Goal: Information Seeking & Learning: Learn about a topic

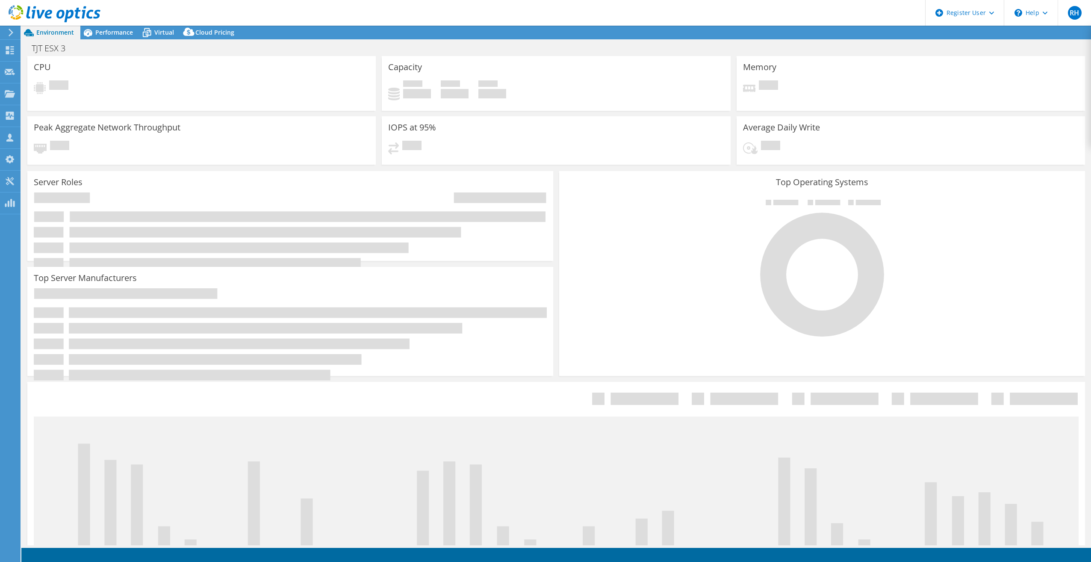
select select "USD"
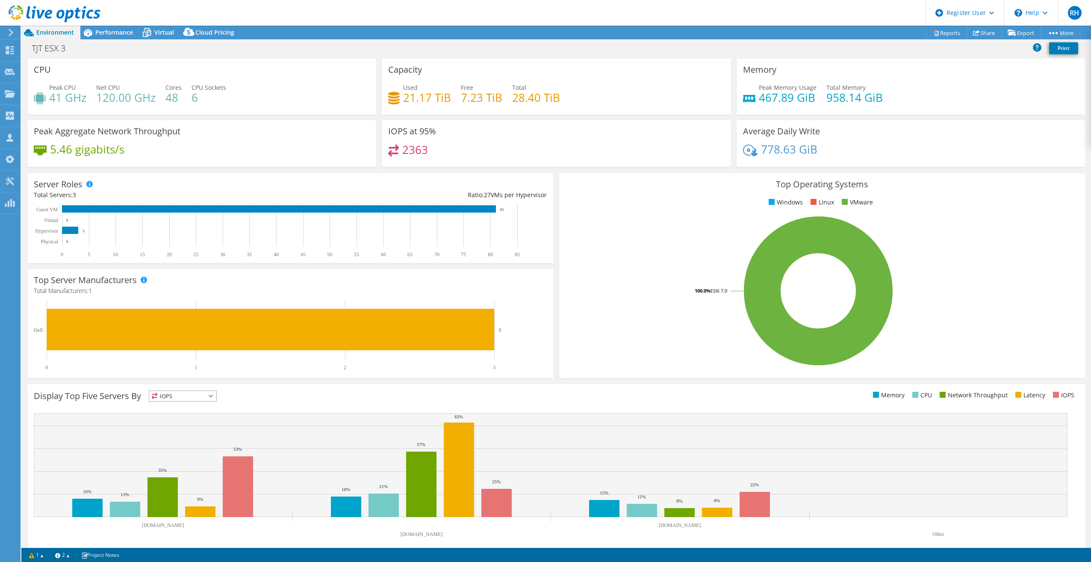
drag, startPoint x: 438, startPoint y: 153, endPoint x: 399, endPoint y: 154, distance: 39.3
click at [399, 154] on div "2363" at bounding box center [555, 153] width 335 height 18
click at [471, 162] on div "2363" at bounding box center [555, 153] width 335 height 18
click at [114, 32] on span "Performance" at bounding box center [114, 32] width 38 height 8
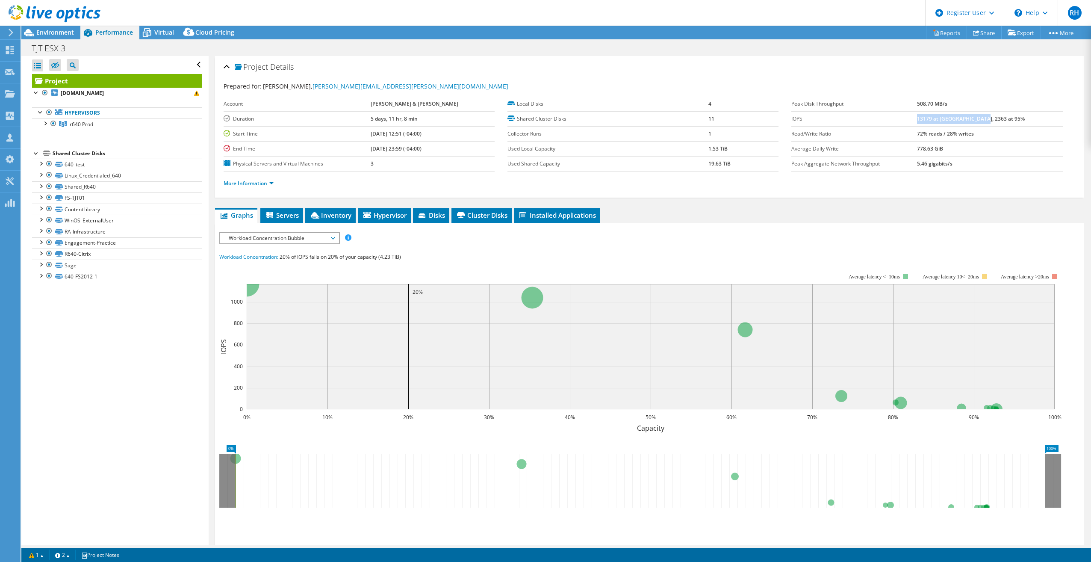
drag, startPoint x: 944, startPoint y: 117, endPoint x: 1006, endPoint y: 121, distance: 62.9
click at [1006, 121] on b "13179 at [GEOGRAPHIC_DATA], 2363 at 95%" at bounding box center [971, 118] width 108 height 7
drag, startPoint x: 1006, startPoint y: 121, endPoint x: 1025, endPoint y: 128, distance: 19.6
click at [1025, 127] on td "72% reads / 28% writes" at bounding box center [990, 133] width 146 height 15
click at [279, 212] on span "Servers" at bounding box center [282, 215] width 34 height 9
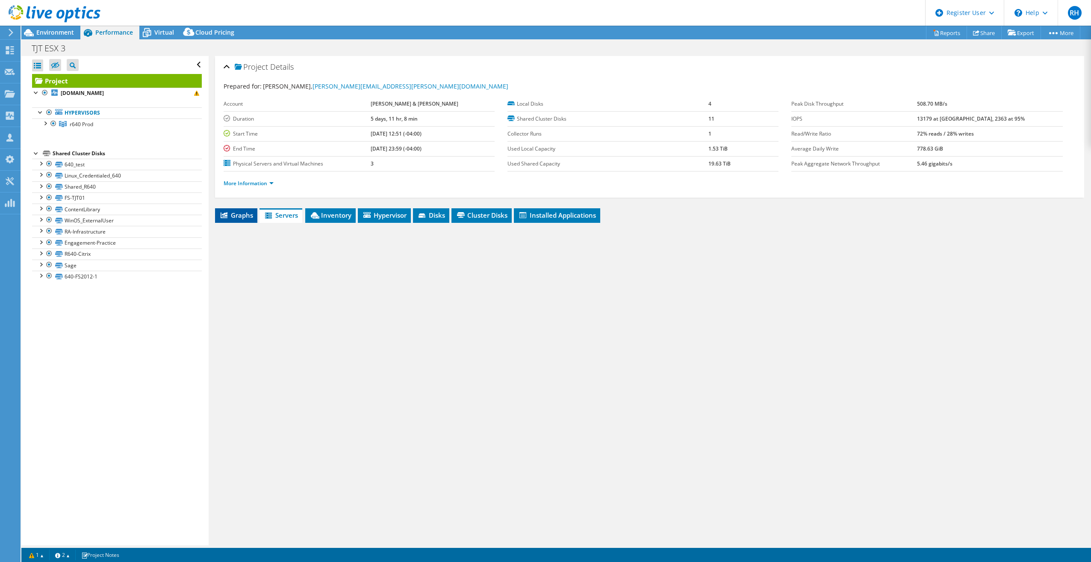
click at [243, 215] on span "Graphs" at bounding box center [236, 215] width 34 height 9
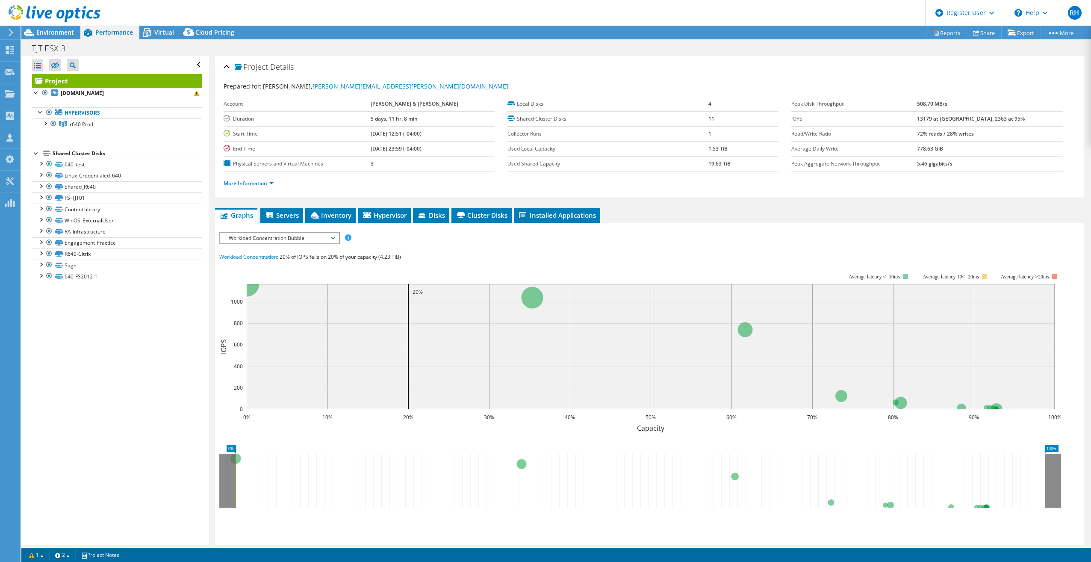
click at [276, 239] on span "Workload Concentration Bubble" at bounding box center [279, 238] width 110 height 10
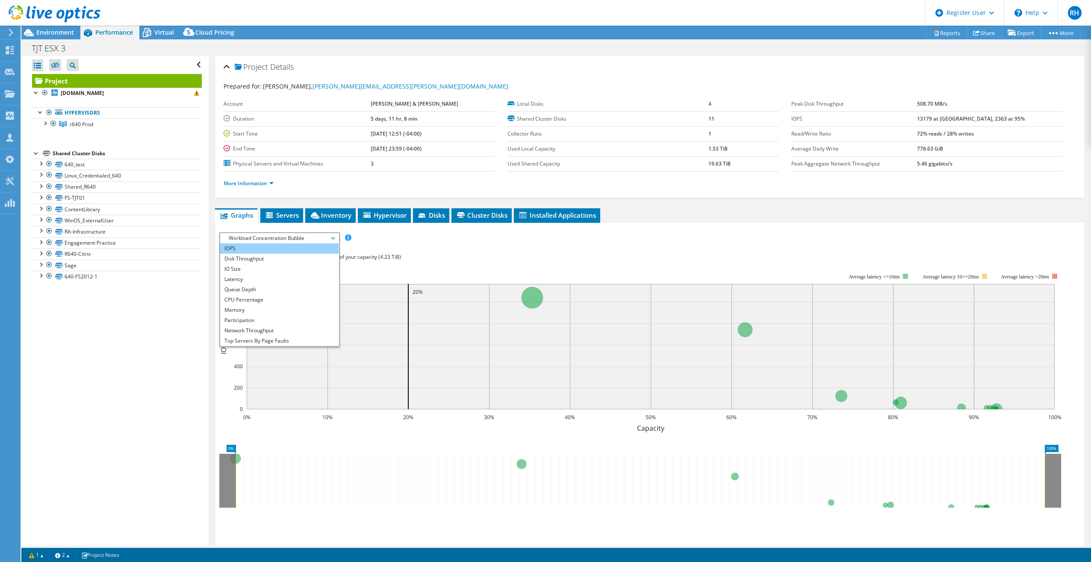
click at [272, 252] on li "IOPS" at bounding box center [279, 248] width 118 height 10
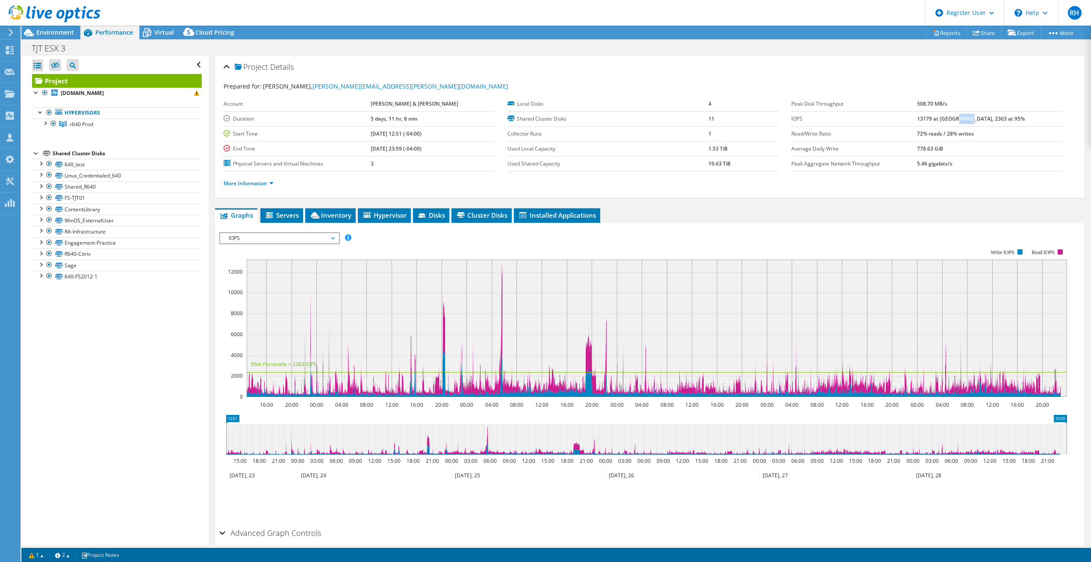
drag, startPoint x: 982, startPoint y: 114, endPoint x: 995, endPoint y: 116, distance: 13.4
click at [995, 116] on td "13179 at [GEOGRAPHIC_DATA], 2363 at 95%" at bounding box center [990, 118] width 146 height 15
drag, startPoint x: 996, startPoint y: 117, endPoint x: 1010, endPoint y: 158, distance: 43.5
click at [1011, 151] on td "778.63 GiB" at bounding box center [990, 148] width 146 height 15
